Goal: Task Accomplishment & Management: Complete application form

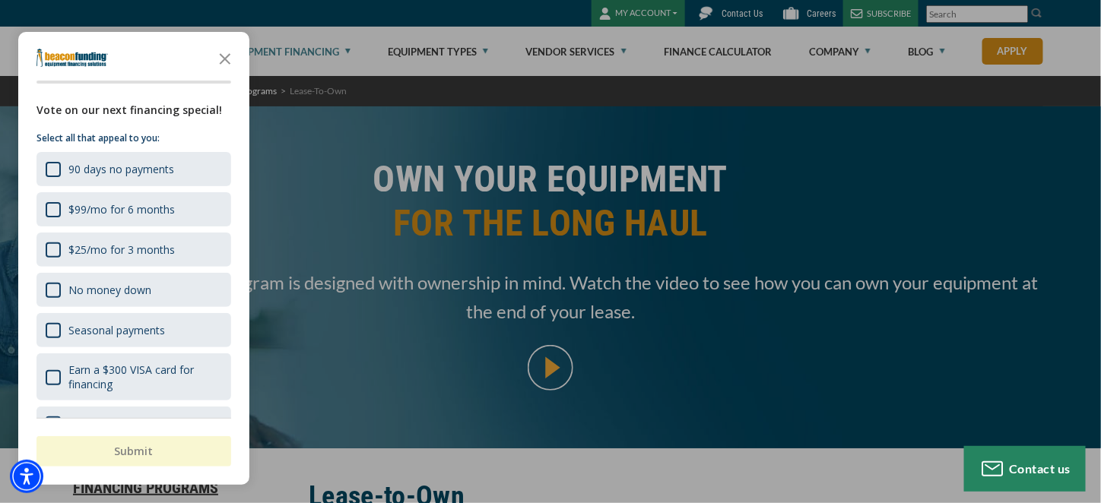
click at [223, 57] on polygon "Close the survey" at bounding box center [225, 58] width 11 height 11
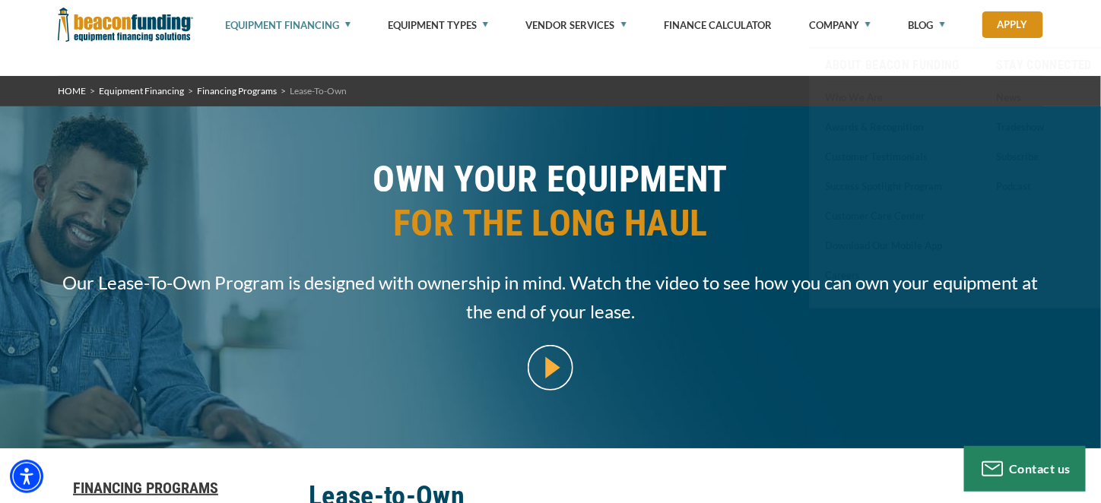
scroll to position [760, 0]
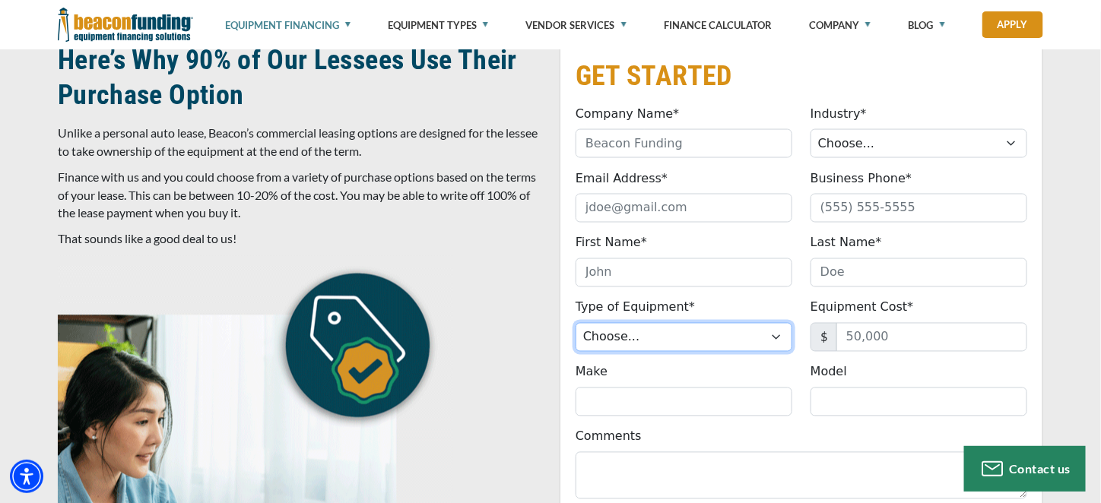
click at [681, 338] on select "Choose... Backhoe Boom/Bucket Truck Chipper Commercial Mower Crane DTG/DTF Prin…" at bounding box center [684, 337] width 217 height 29
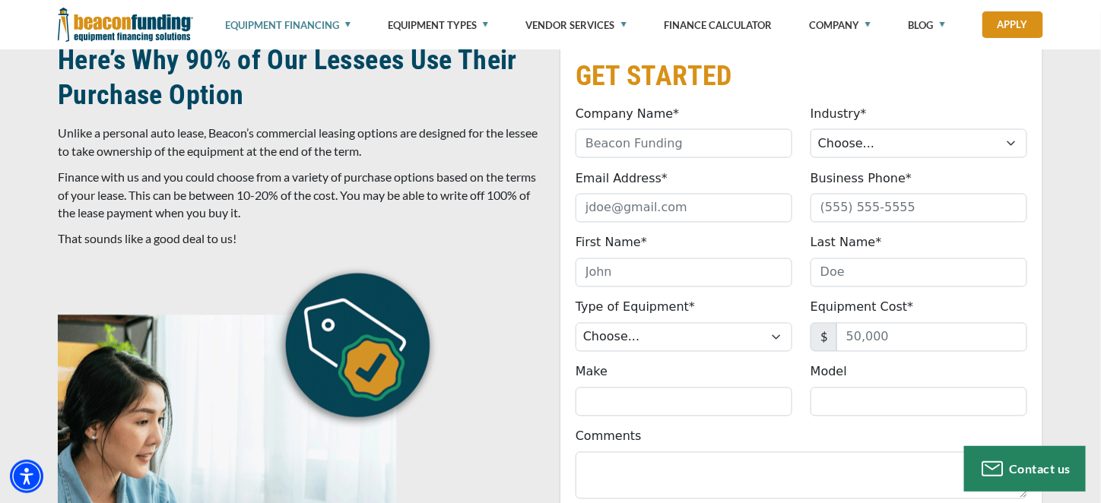
click at [502, 268] on div at bounding box center [300, 487] width 502 height 462
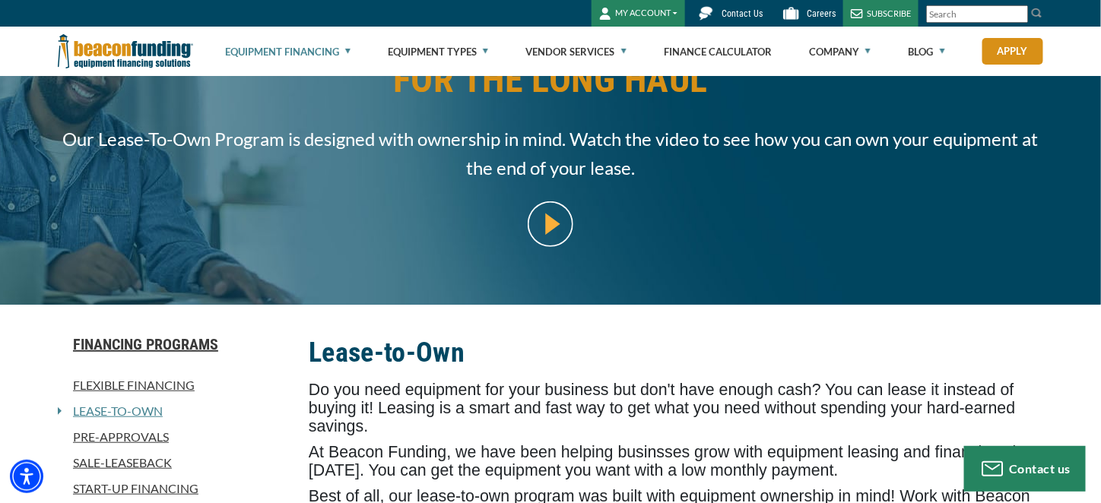
scroll to position [0, 0]
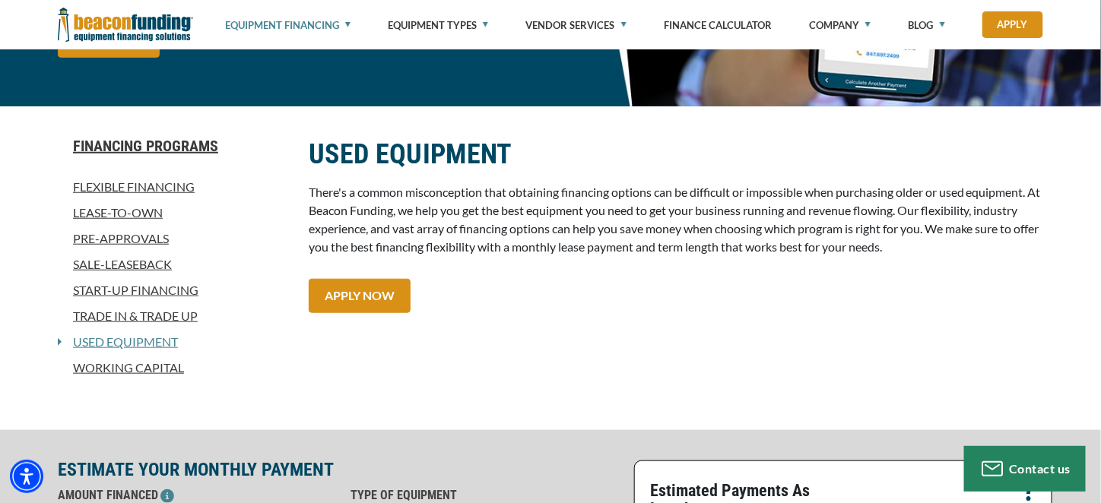
click at [134, 266] on link "Sale-Leaseback" at bounding box center [174, 265] width 233 height 18
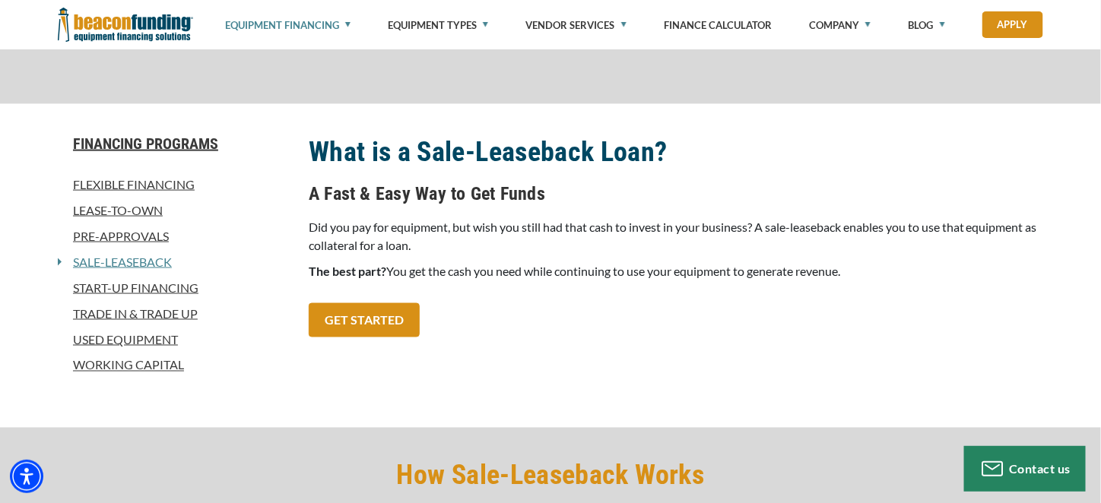
scroll to position [608, 0]
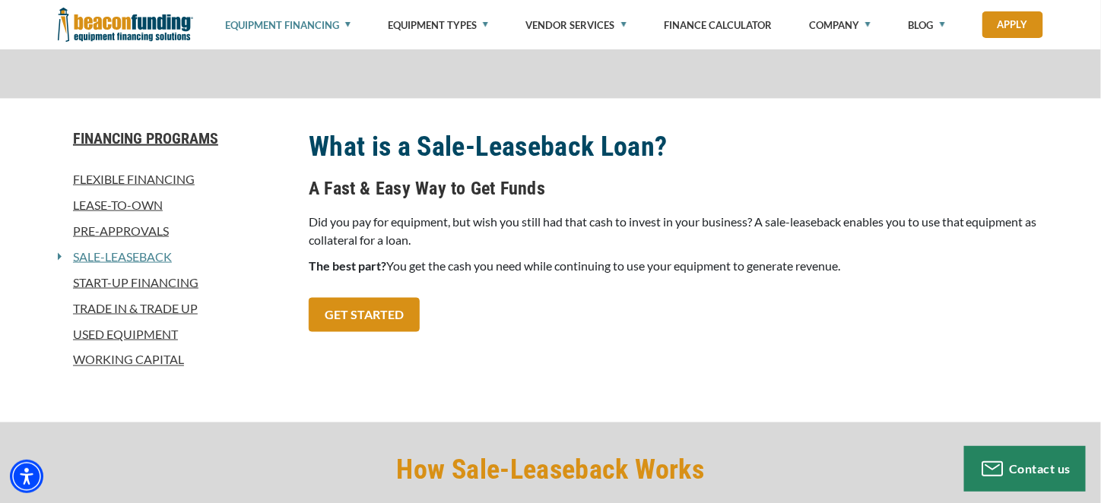
click at [140, 210] on link "Lease-To-Own" at bounding box center [174, 205] width 233 height 18
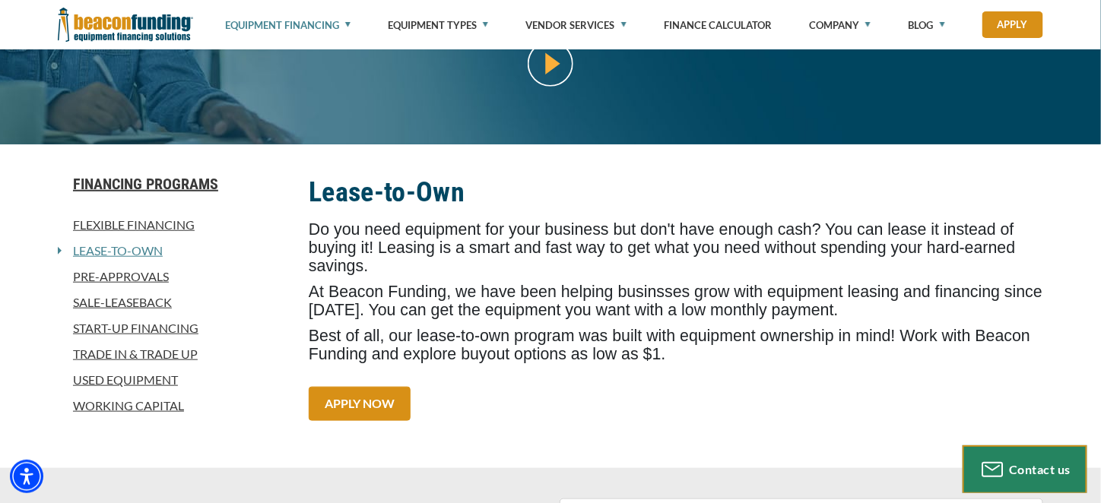
click at [1040, 480] on div "Contact us" at bounding box center [1025, 470] width 107 height 24
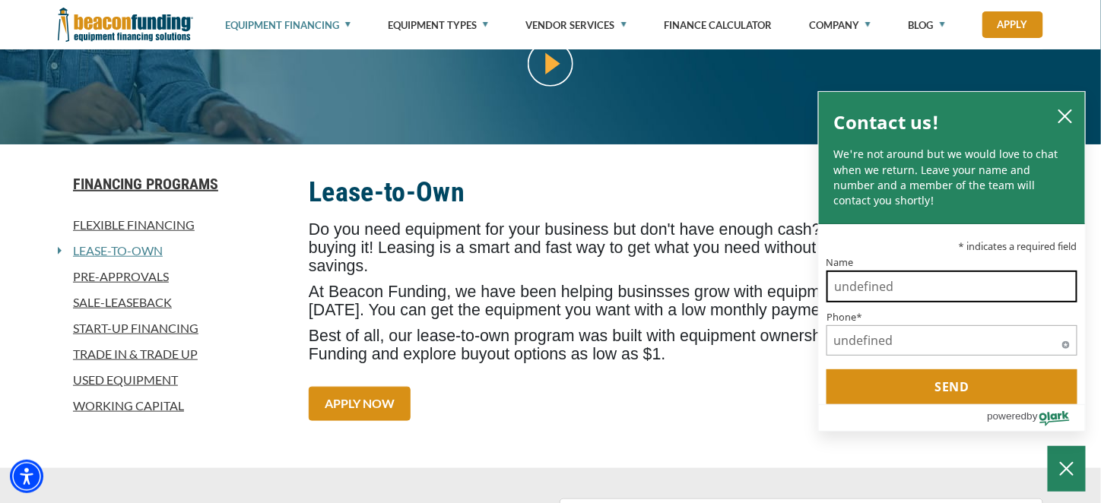
click at [932, 288] on input "Name" at bounding box center [952, 287] width 251 height 32
type input "[PERSON_NAME]"
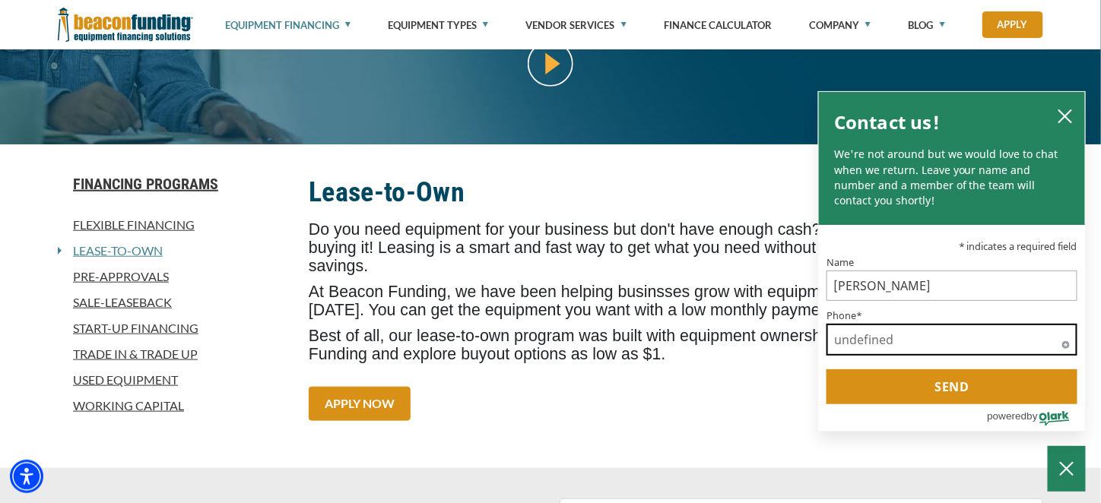
click at [917, 338] on input "Phone*" at bounding box center [952, 340] width 251 height 32
type input "13072281152"
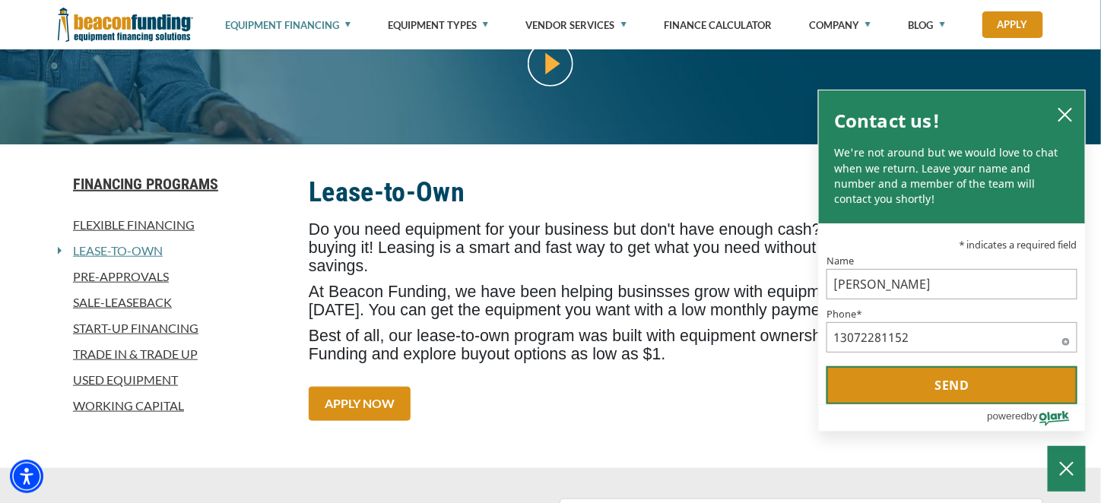
click at [959, 379] on button "Send" at bounding box center [952, 386] width 251 height 38
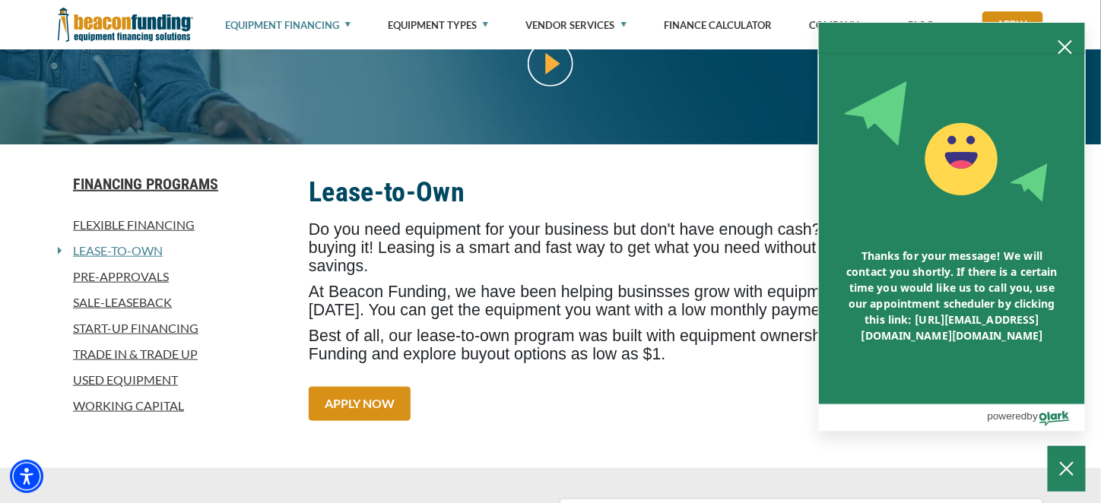
click at [959, 452] on div "Financing Programs Flexible Financing Lease-To-Own Pre-approvals Sale-Leaseback…" at bounding box center [550, 306] width 1101 height 324
click at [1062, 40] on icon "close chatbox" at bounding box center [1065, 47] width 15 height 15
